Goal: Information Seeking & Learning: Learn about a topic

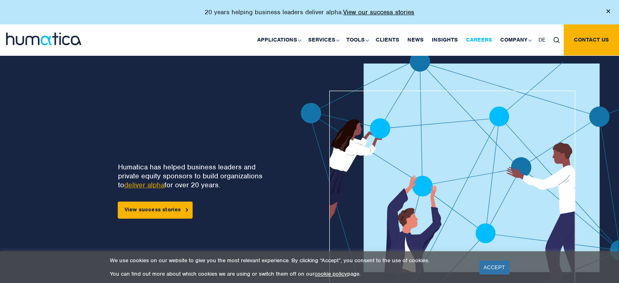
click at [489, 36] on link "Careers" at bounding box center [479, 39] width 34 height 31
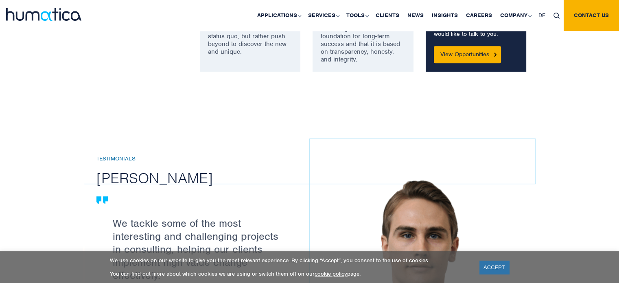
scroll to position [777, 0]
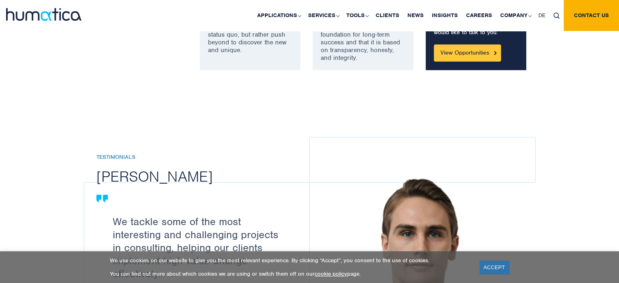
click at [451, 55] on link "View Opportunities" at bounding box center [467, 52] width 67 height 17
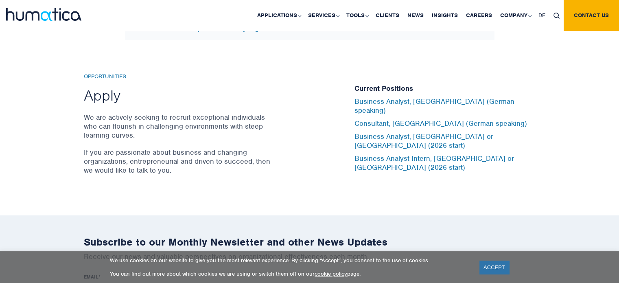
scroll to position [2678, 0]
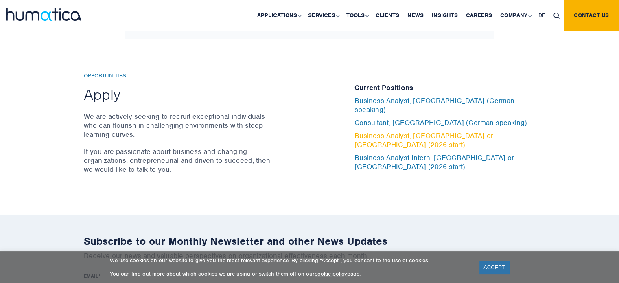
click at [472, 138] on link "Business Analyst, London or Munich (2026 start)" at bounding box center [424, 140] width 139 height 18
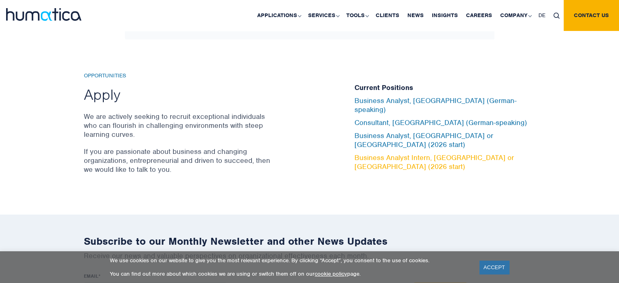
click at [416, 153] on link "Business Analyst Intern, London or Munich (2026 start)" at bounding box center [435, 162] width 160 height 18
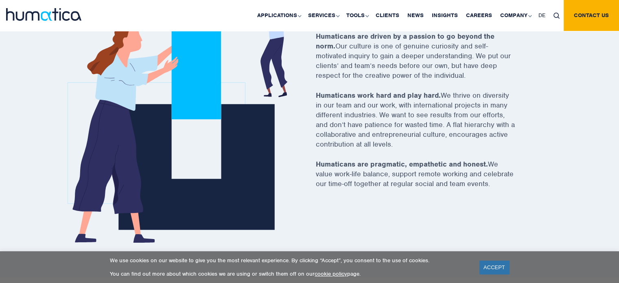
scroll to position [290, 0]
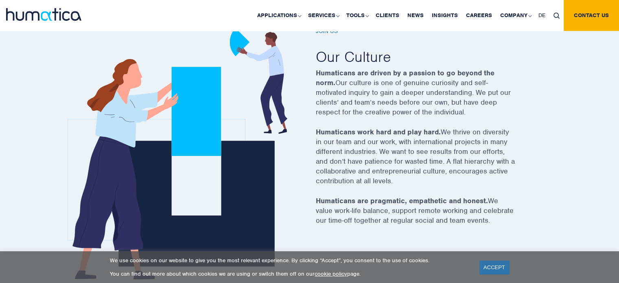
click at [61, 13] on img at bounding box center [43, 14] width 75 height 13
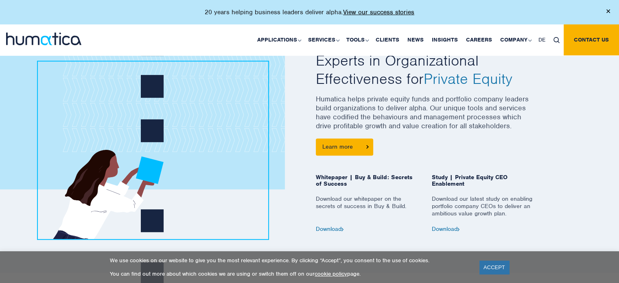
scroll to position [387, 0]
